Goal: Task Accomplishment & Management: Use online tool/utility

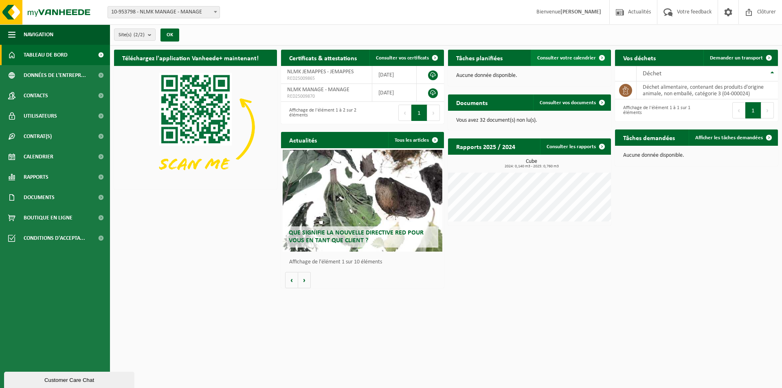
click at [581, 57] on span "Consulter votre calendrier" at bounding box center [566, 57] width 59 height 5
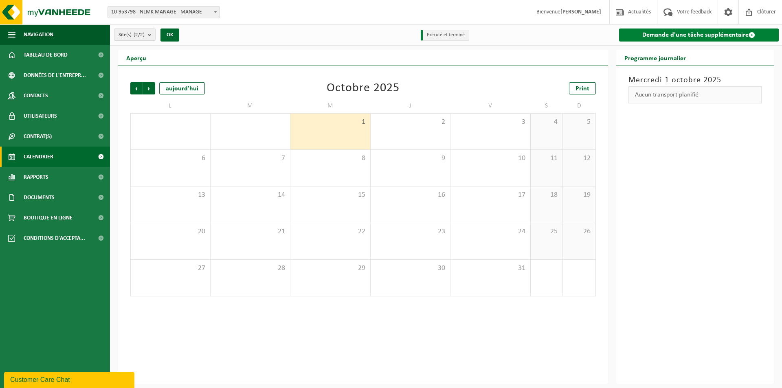
click at [666, 35] on link "Demande d'une tâche supplémentaire" at bounding box center [699, 35] width 160 height 13
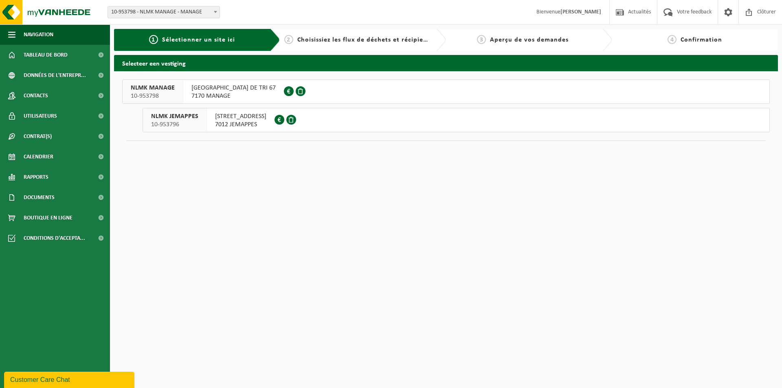
click at [239, 89] on span "RUE DE LONG DE TRI 67" at bounding box center [233, 88] width 84 height 8
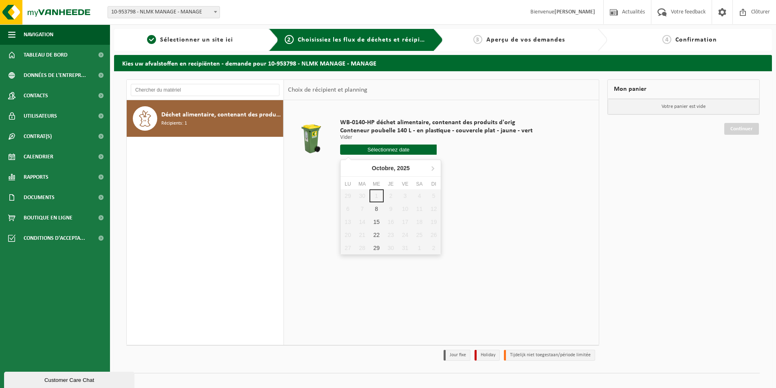
click at [364, 147] on input "text" at bounding box center [388, 150] width 96 height 10
click at [374, 211] on div "8" at bounding box center [376, 208] width 14 height 13
type input "à partir de 2025-10-08"
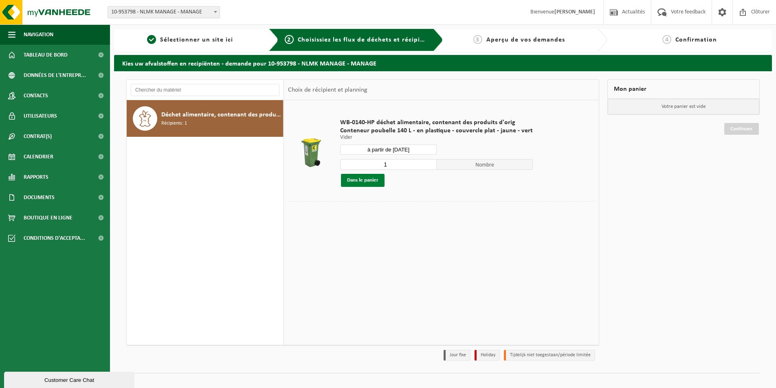
click at [358, 180] on button "Dans le panier" at bounding box center [363, 180] width 44 height 13
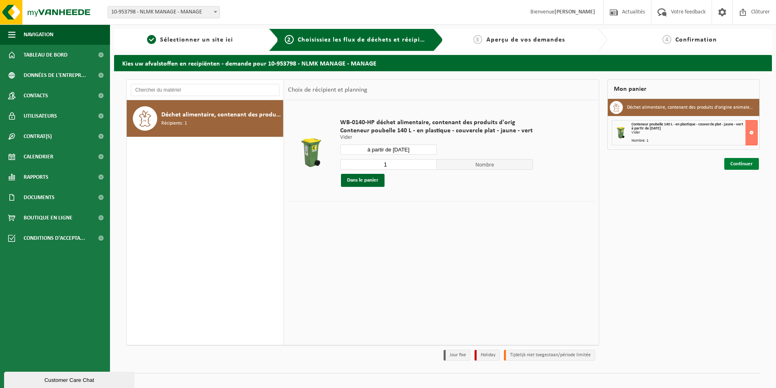
click at [754, 167] on link "Continuer" at bounding box center [741, 164] width 35 height 12
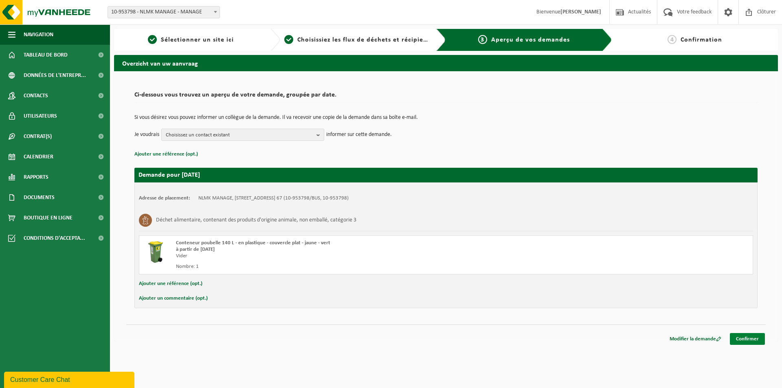
click at [755, 341] on link "Confirmer" at bounding box center [747, 339] width 35 height 12
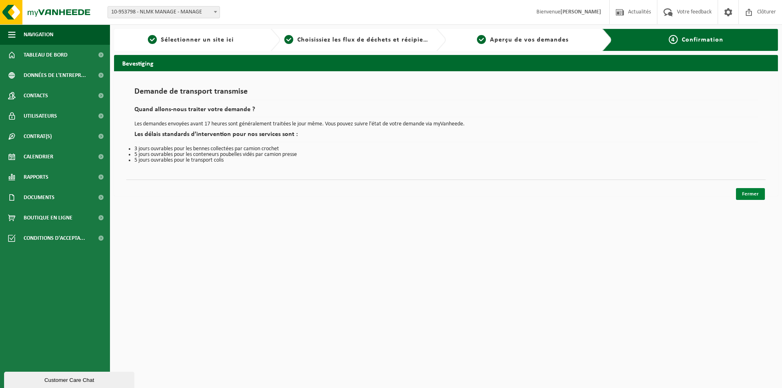
click at [754, 191] on link "Fermer" at bounding box center [750, 194] width 29 height 12
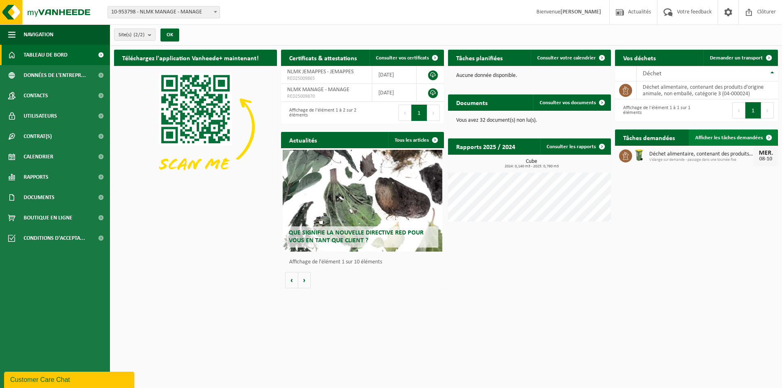
click at [738, 135] on span "Afficher les tâches demandées" at bounding box center [729, 137] width 68 height 5
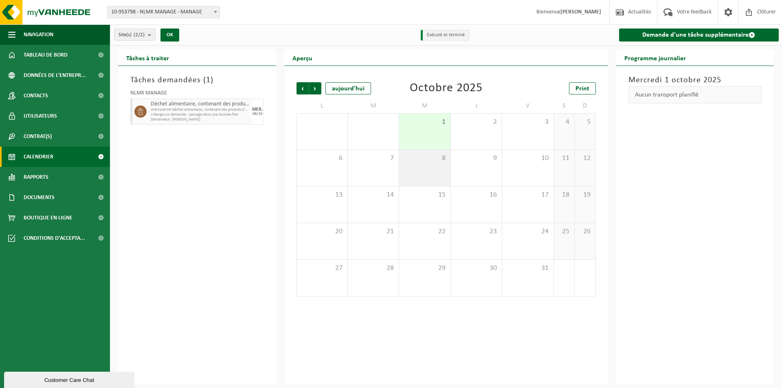
click at [413, 167] on div "8" at bounding box center [424, 168] width 51 height 36
